Goal: Task Accomplishment & Management: Use online tool/utility

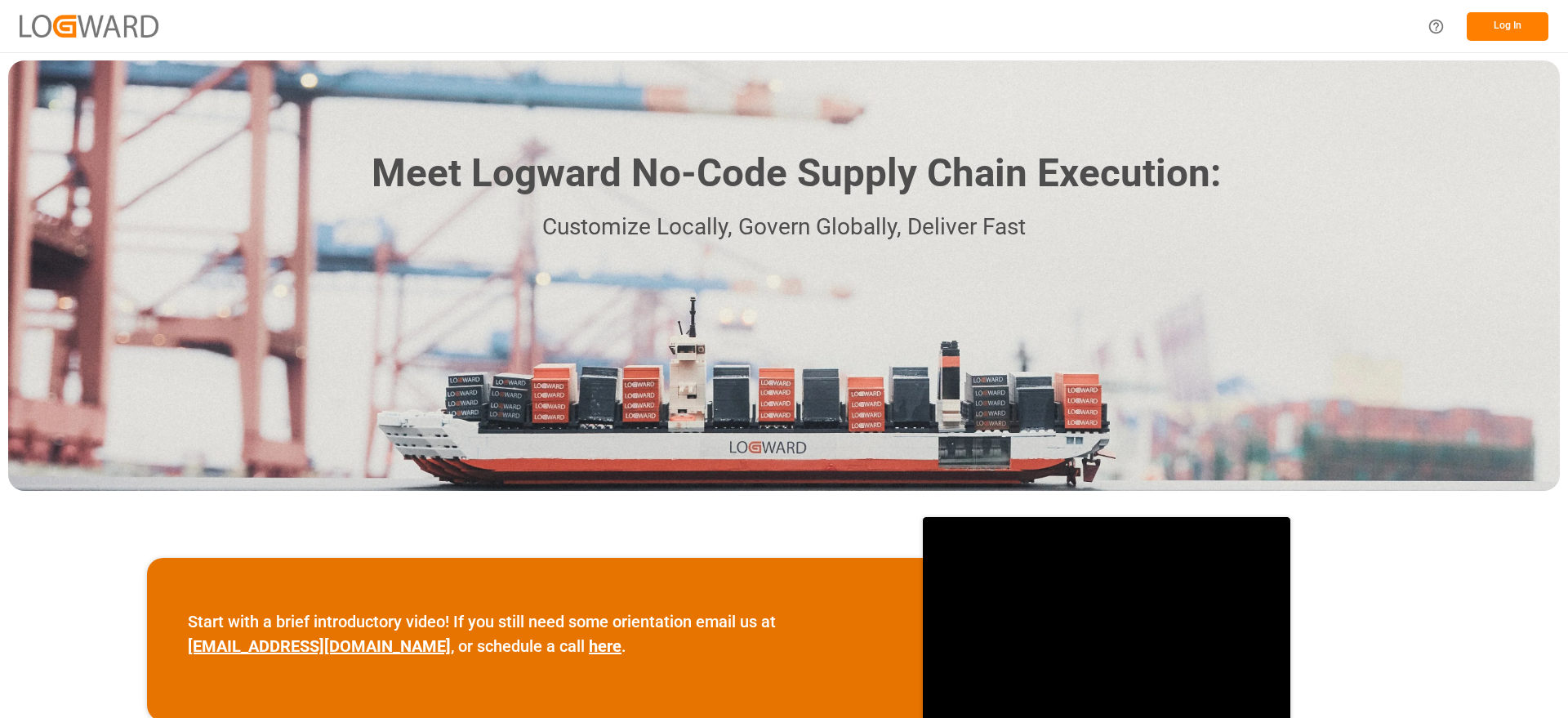
click at [1508, 32] on button "Log In" at bounding box center [1507, 26] width 82 height 29
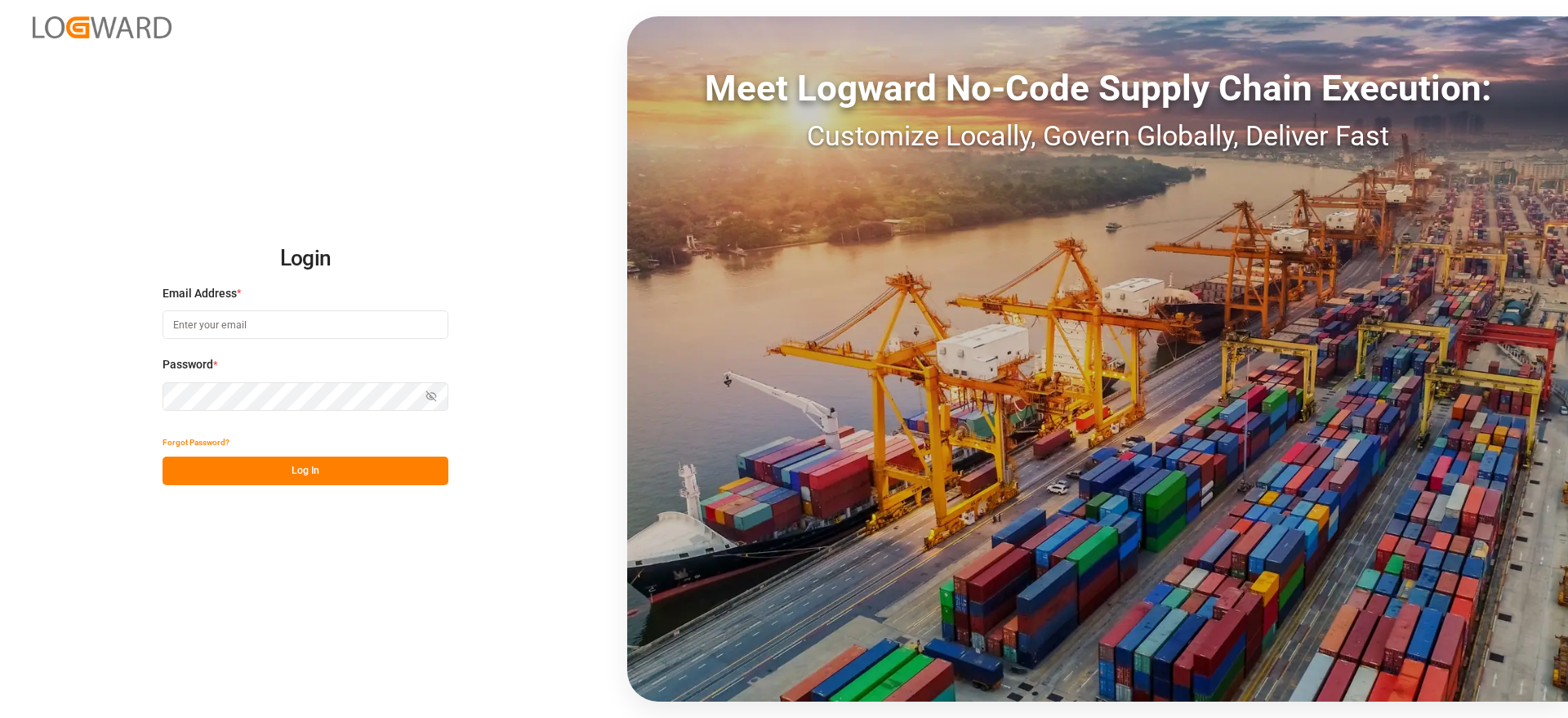
type input "[PERSON_NAME][EMAIL_ADDRESS][PERSON_NAME][DOMAIN_NAME]"
click at [363, 469] on button "Log In" at bounding box center [305, 471] width 286 height 29
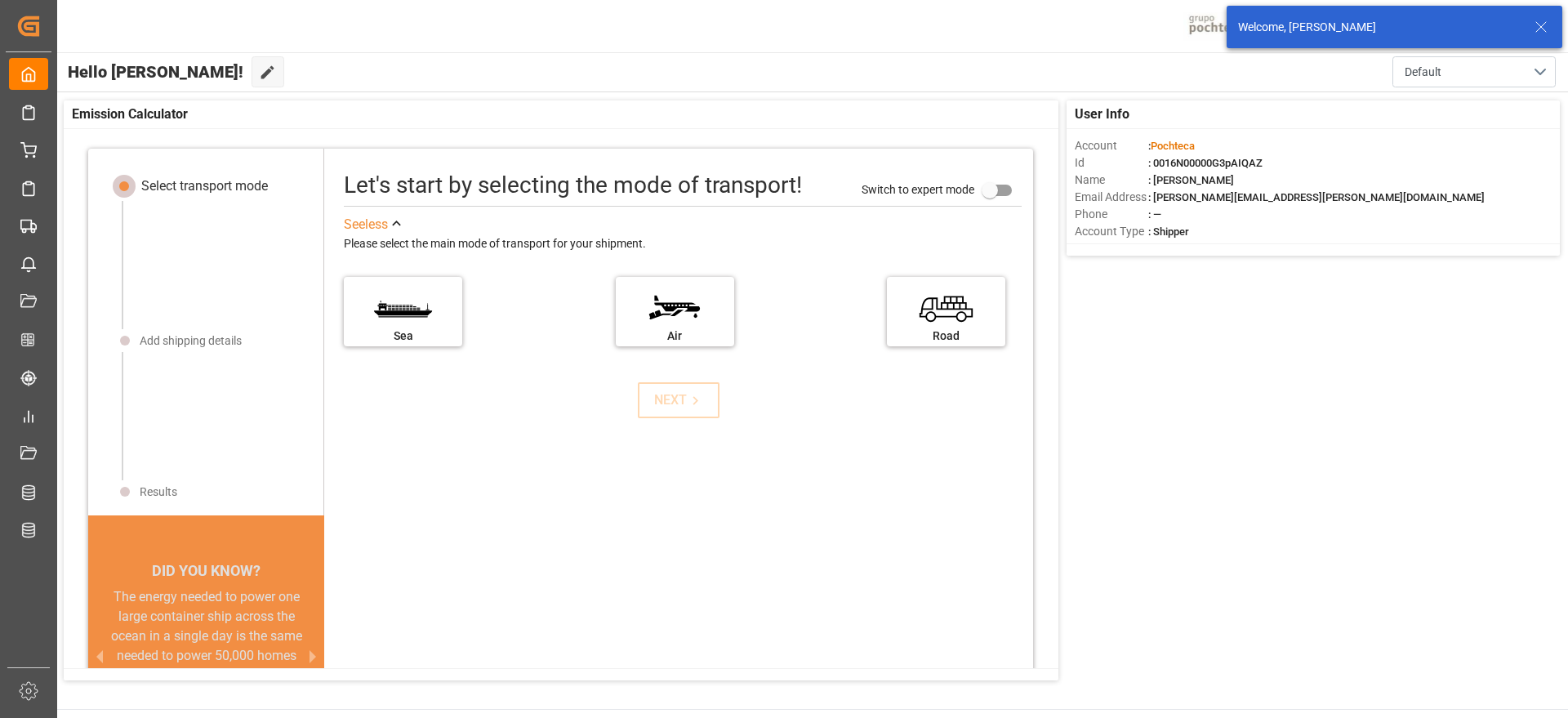
click at [1540, 30] on icon at bounding box center [1540, 26] width 19 height 19
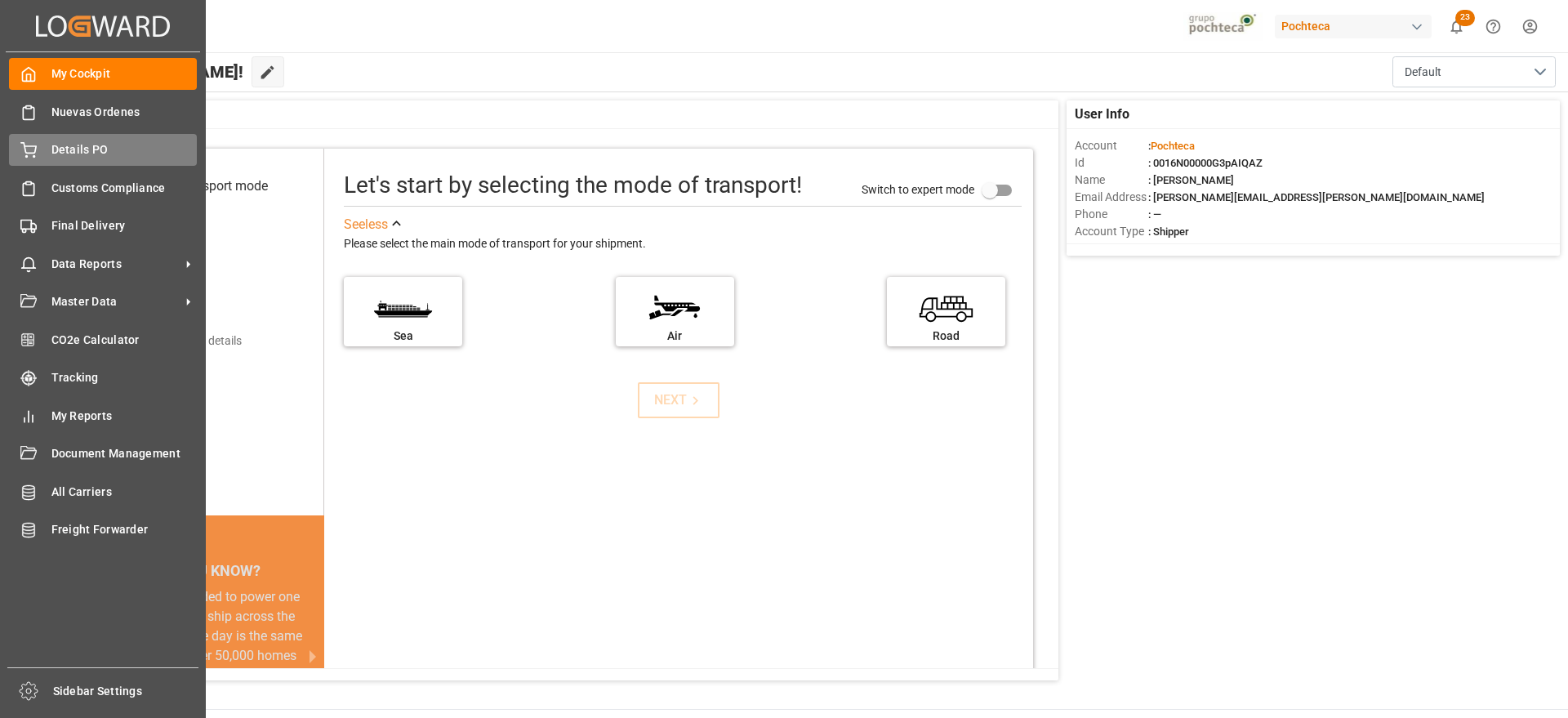
click at [80, 156] on span "Details PO" at bounding box center [124, 150] width 146 height 17
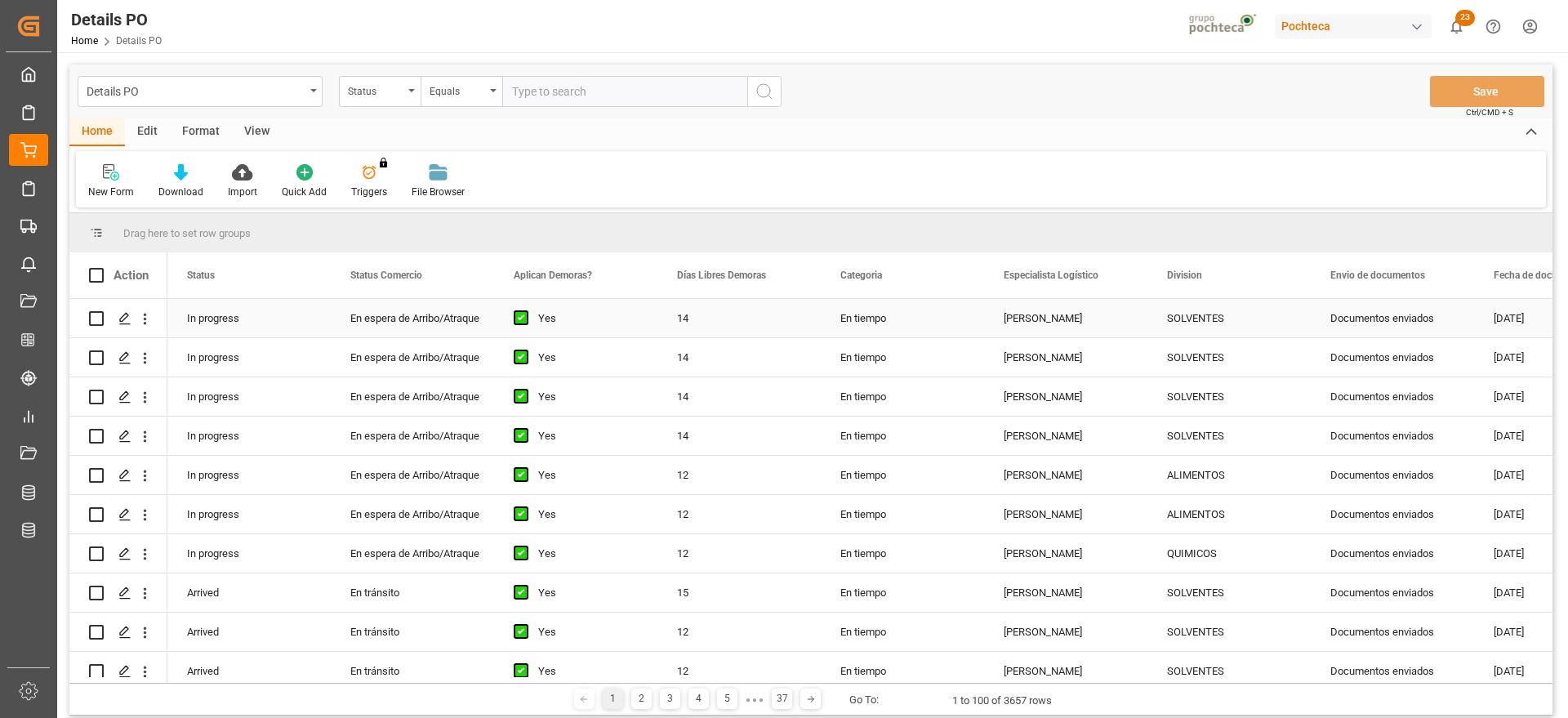
click at [1400, 310] on div "Documentos enviados" at bounding box center [1392, 317] width 163 height 38
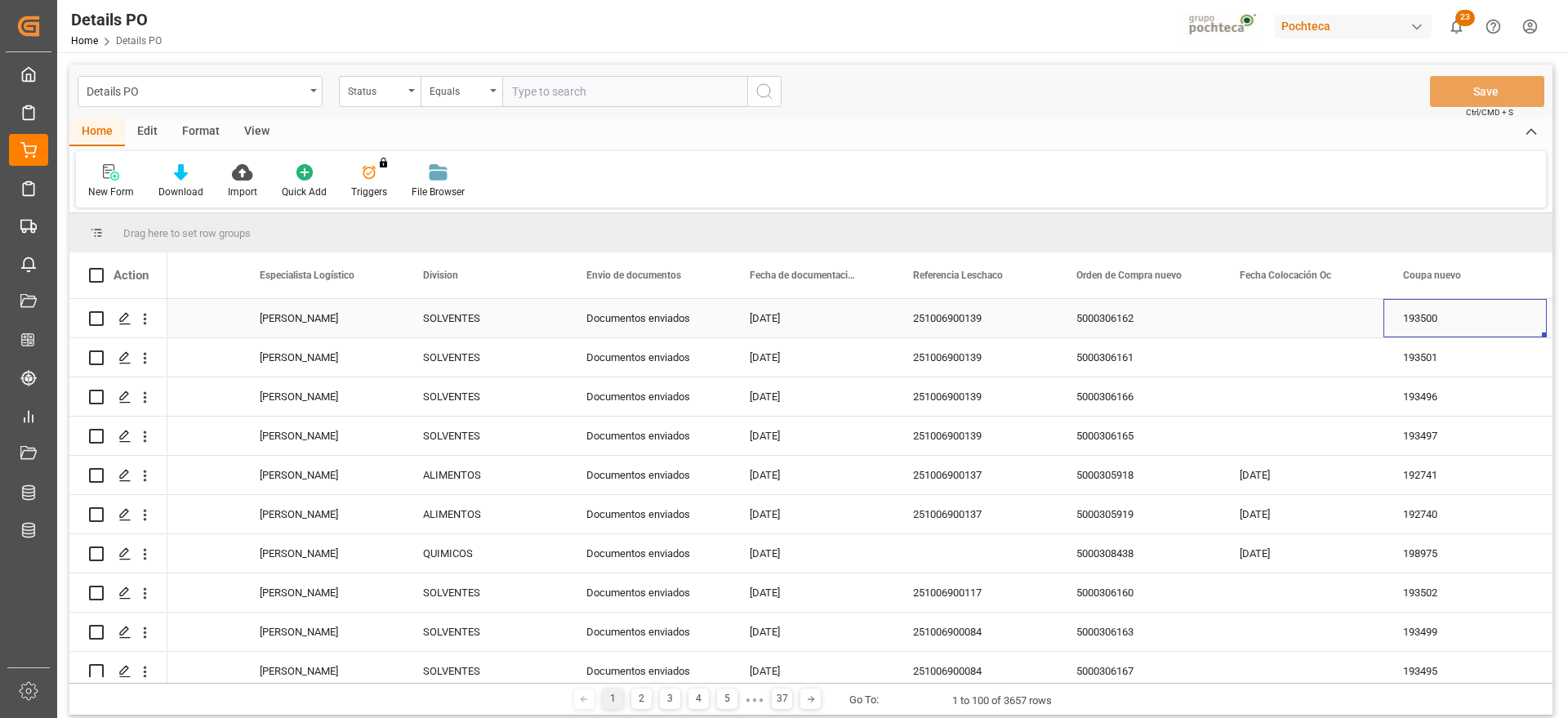
scroll to position [0, 1071]
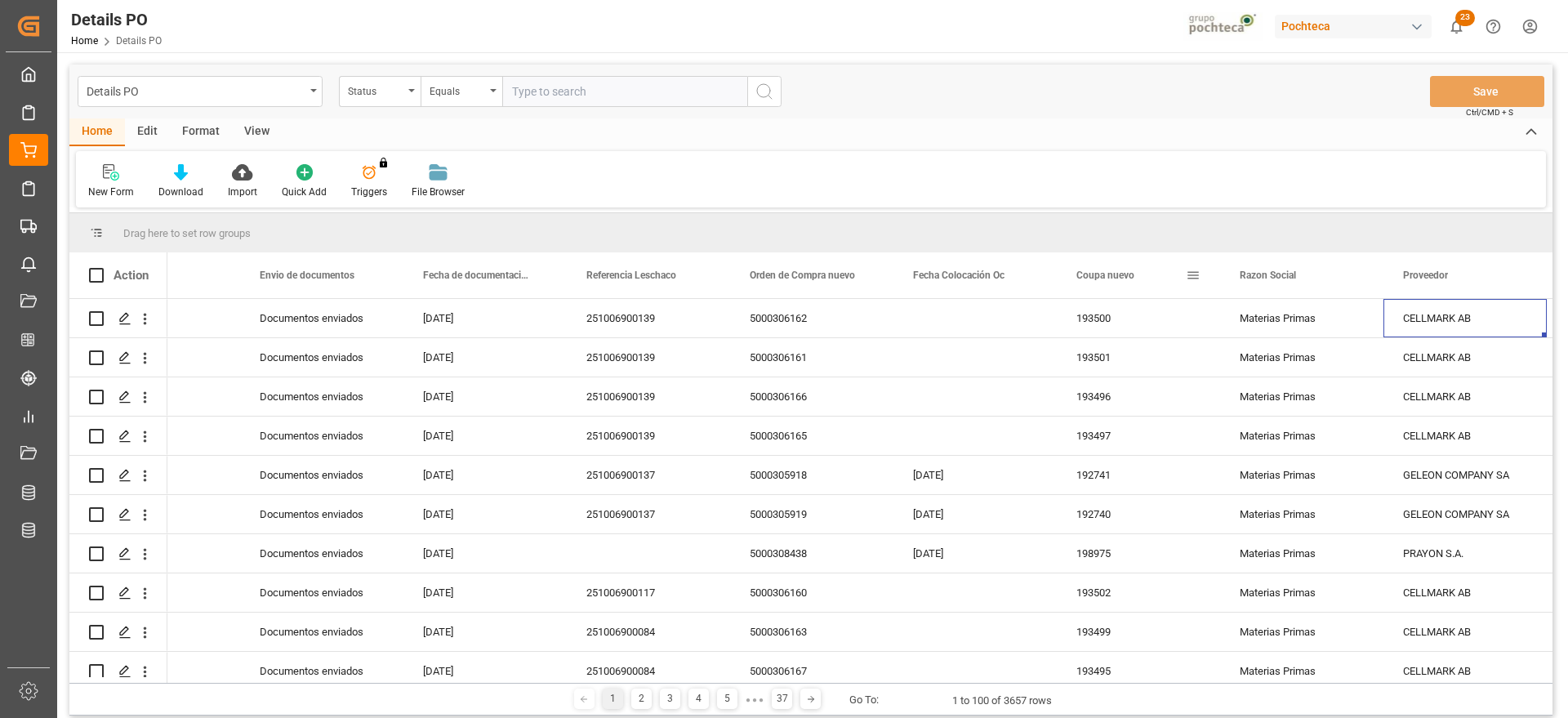
click at [1192, 275] on span at bounding box center [1192, 275] width 14 height 14
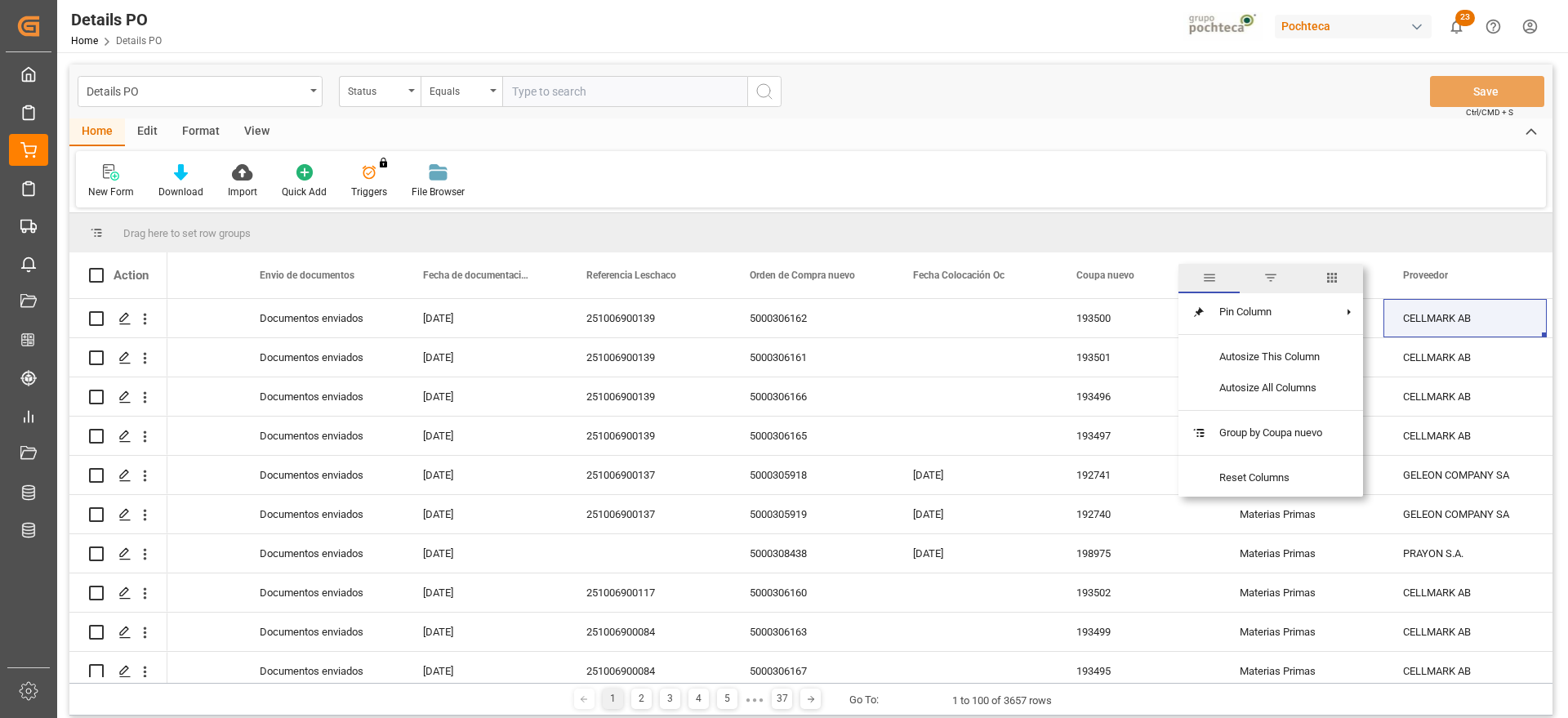
click at [1266, 271] on span "filter" at bounding box center [1270, 277] width 14 height 14
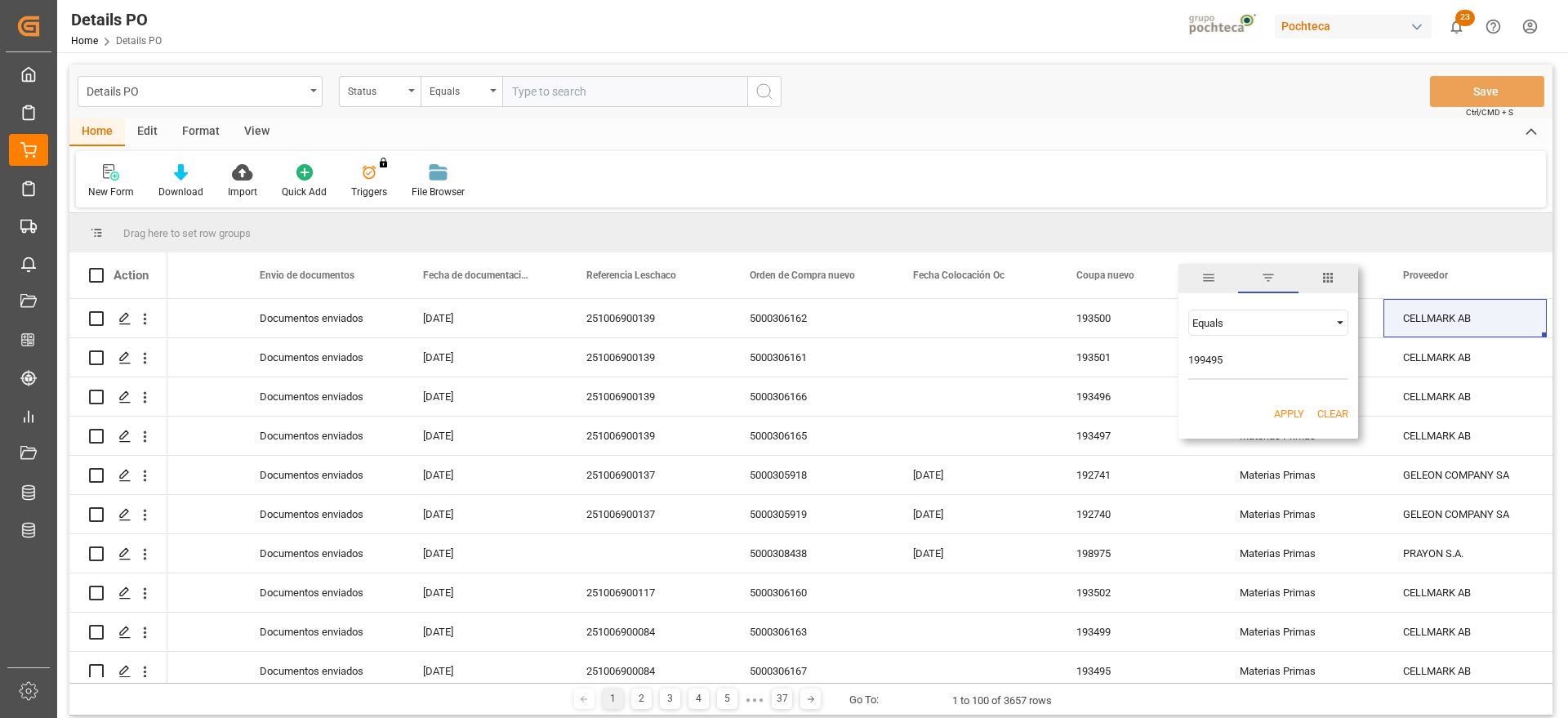
type input "199495"
click at [1297, 411] on button "Apply" at bounding box center [1289, 414] width 30 height 16
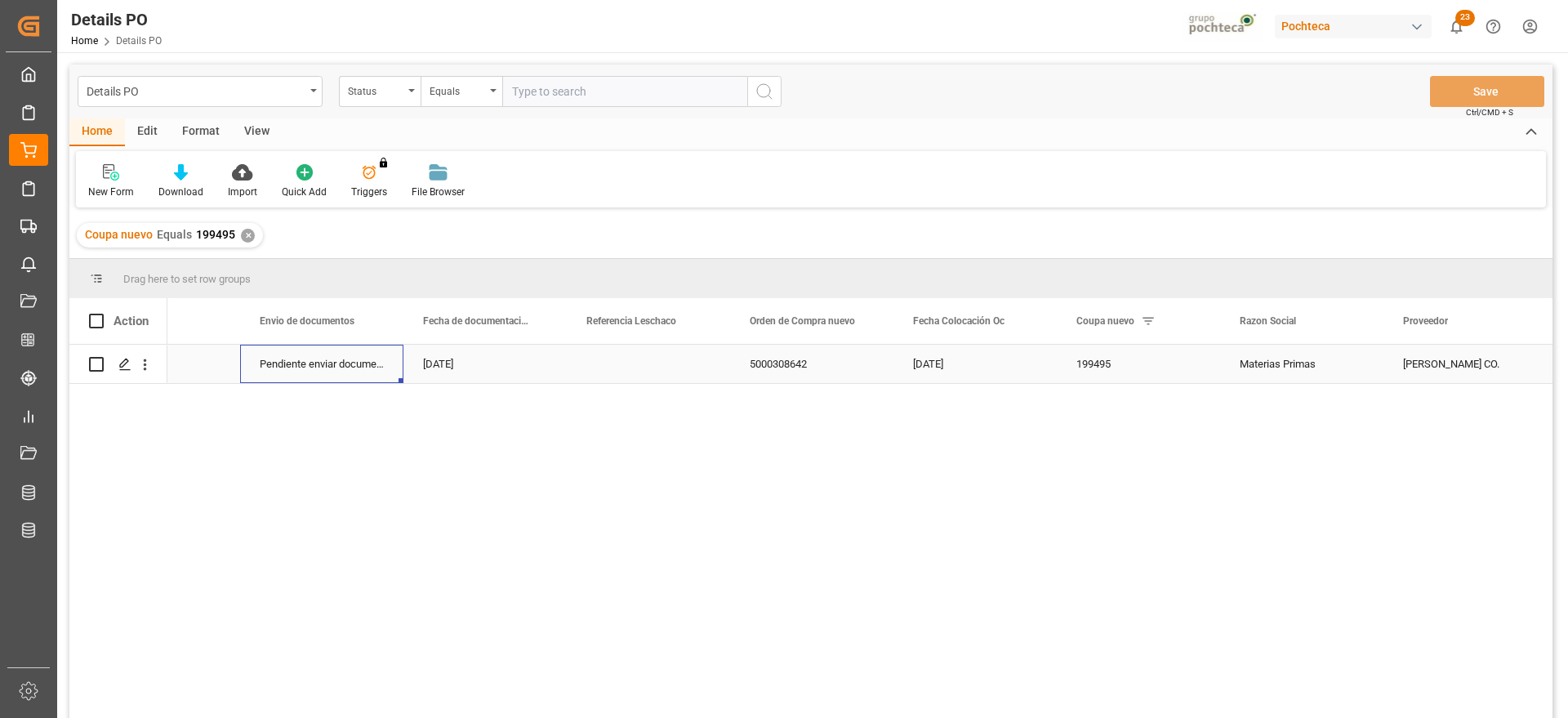
click at [346, 375] on div "Pendiente enviar documentos" at bounding box center [321, 363] width 163 height 38
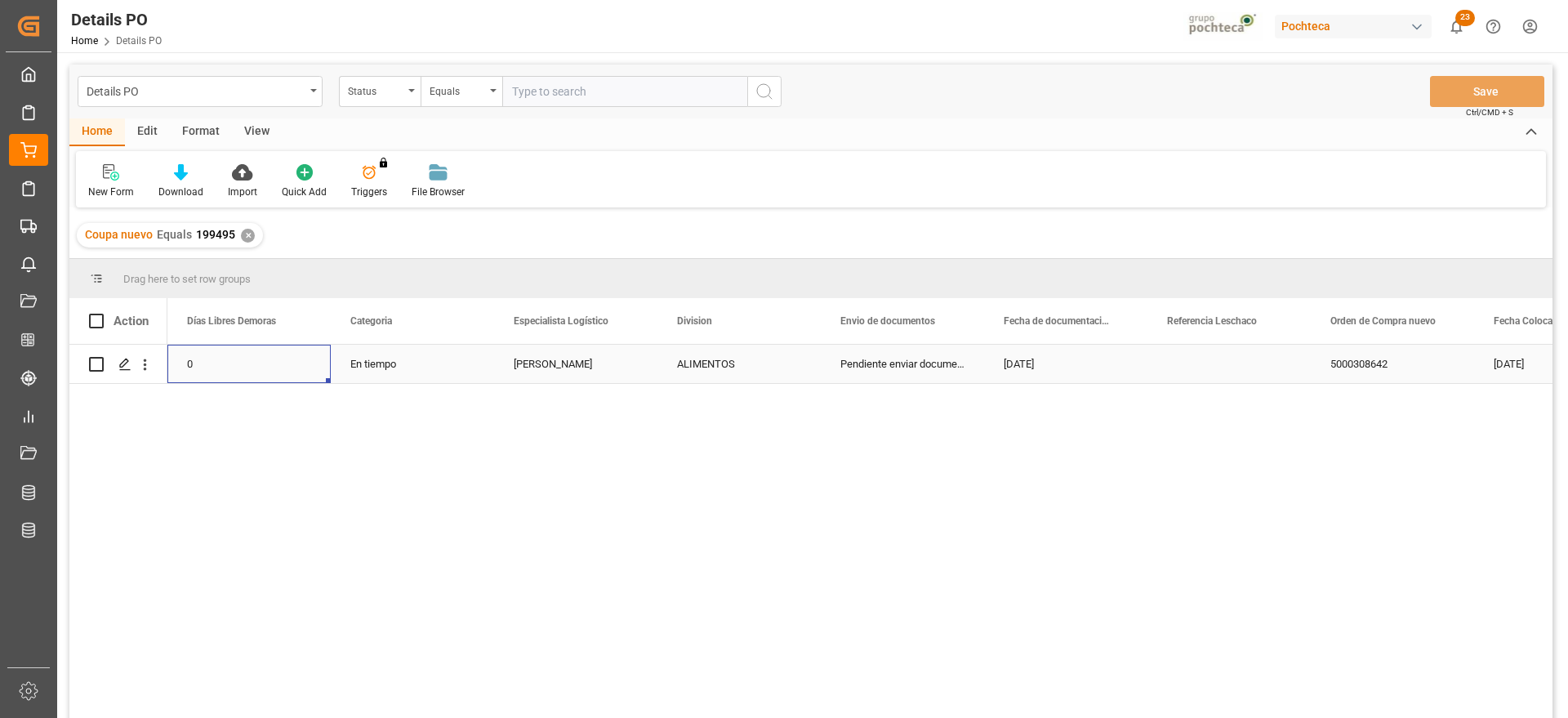
scroll to position [0, 326]
click at [124, 361] on polygon "Press SPACE to select this row." at bounding box center [124, 364] width 8 height 8
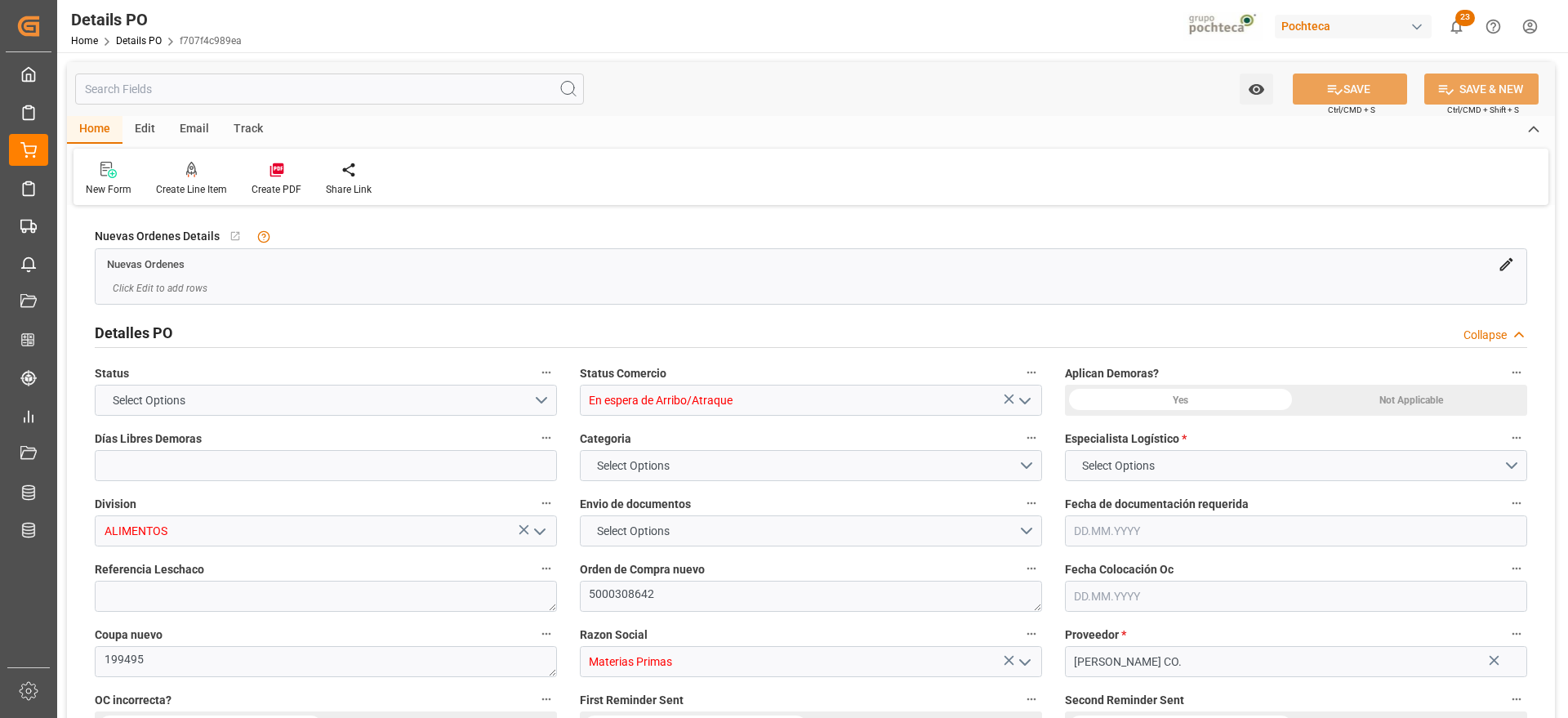
type input "0"
type input "[DATE]"
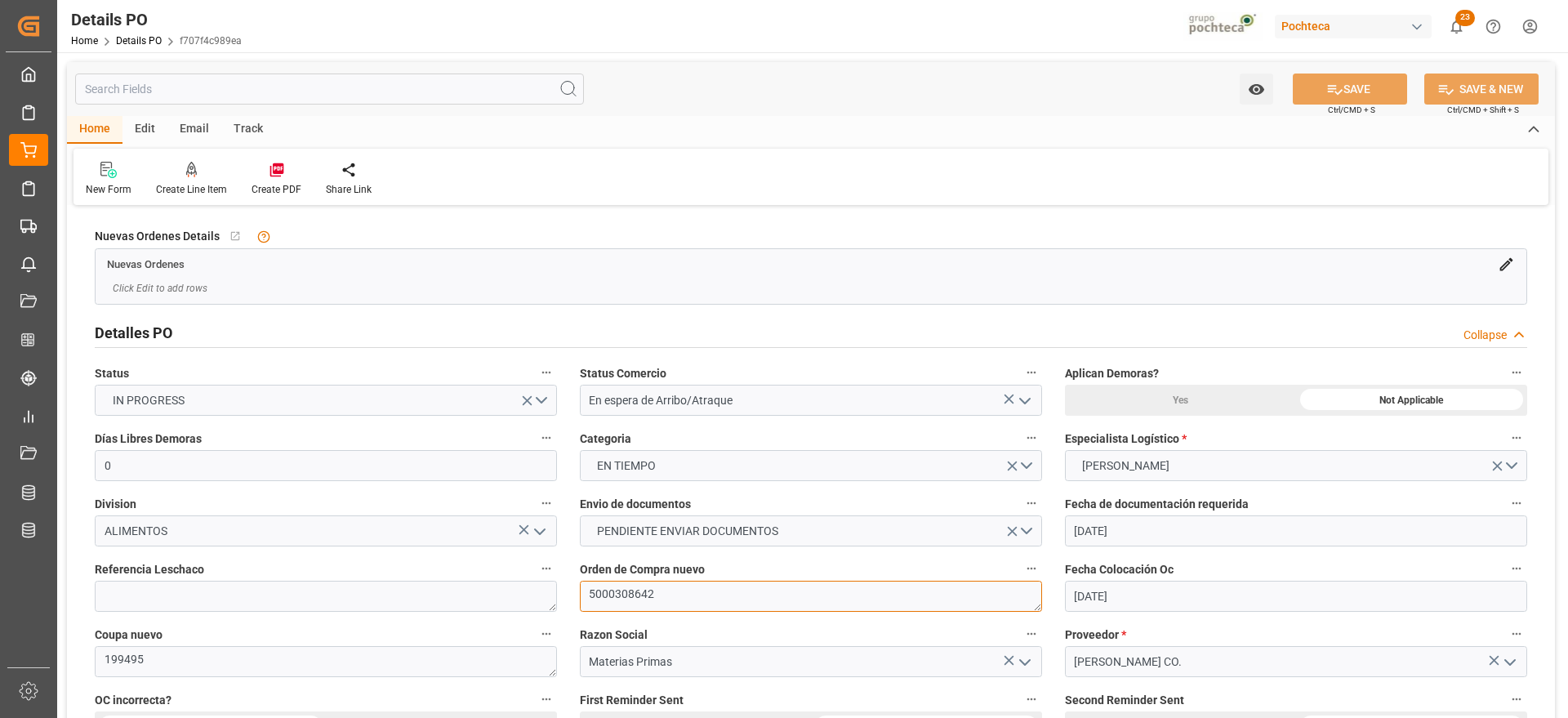
drag, startPoint x: 659, startPoint y: 600, endPoint x: 588, endPoint y: 602, distance: 71.0
click at [588, 602] on textarea "5000308642" at bounding box center [810, 595] width 462 height 31
